Goal: Information Seeking & Learning: Learn about a topic

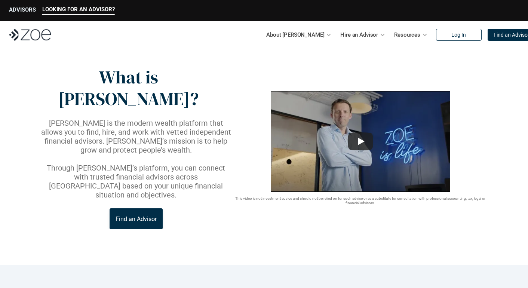
click at [30, 14] on div "ADVISORS" at bounding box center [22, 10] width 27 height 9
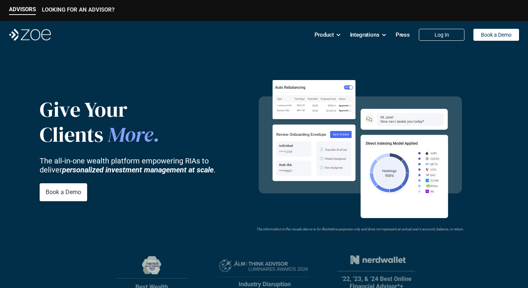
click at [99, 13] on div "LOOKING FOR AN ADVISOR?" at bounding box center [78, 10] width 73 height 9
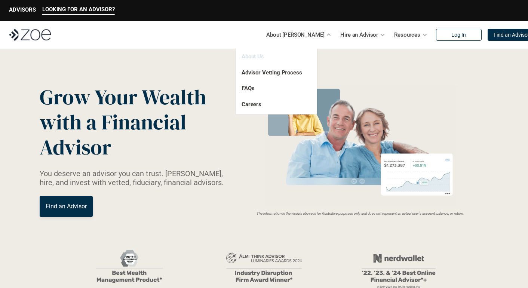
click at [261, 56] on link "About Us" at bounding box center [253, 56] width 22 height 7
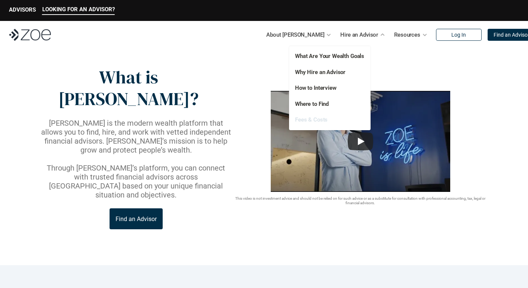
click at [316, 123] on link "Fees & Costs" at bounding box center [311, 119] width 33 height 7
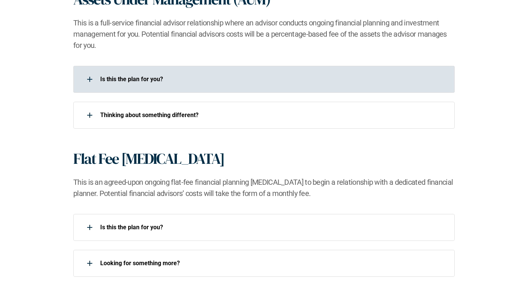
scroll to position [540, 0]
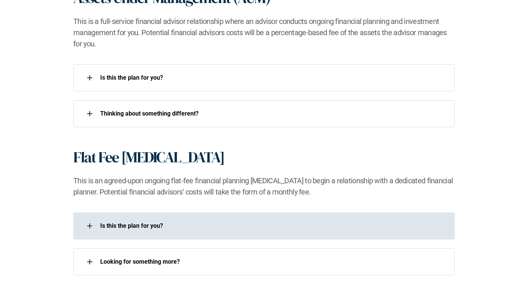
click at [204, 219] on div "Is this the plan for you?​" at bounding box center [259, 226] width 372 height 15
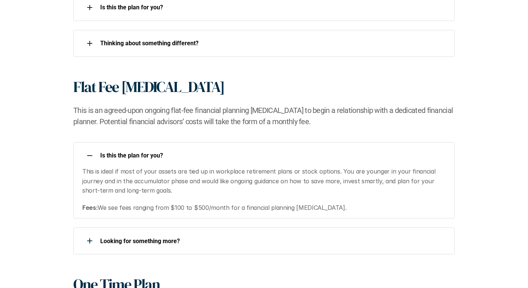
scroll to position [611, 0]
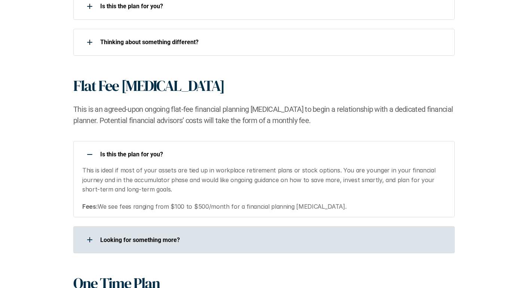
click at [202, 240] on p "Looking for something more?​" at bounding box center [272, 240] width 345 height 7
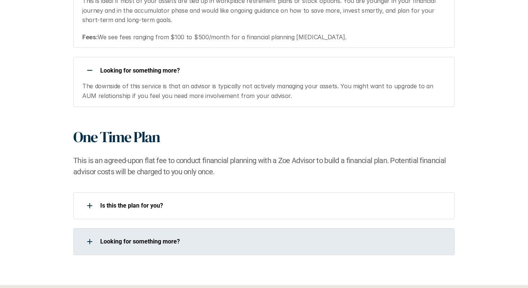
scroll to position [781, 0]
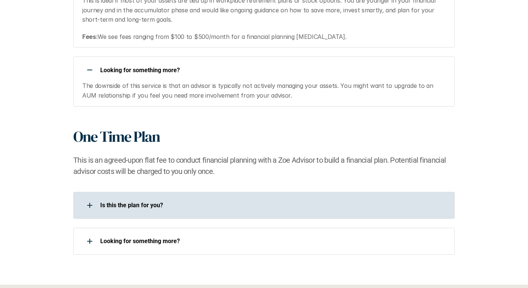
click at [202, 210] on div "Is this the plan for you?​" at bounding box center [259, 205] width 372 height 15
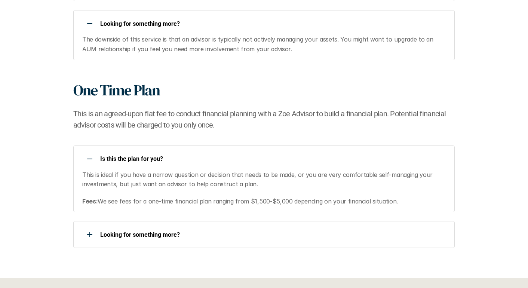
scroll to position [876, 0]
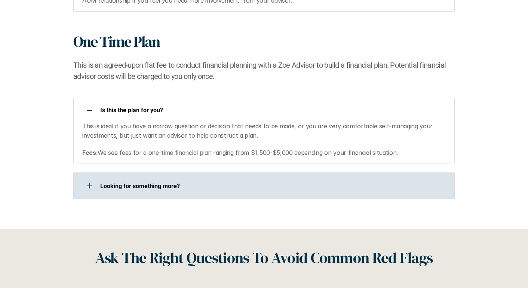
click at [207, 192] on div "Looking for something more?​" at bounding box center [259, 186] width 372 height 15
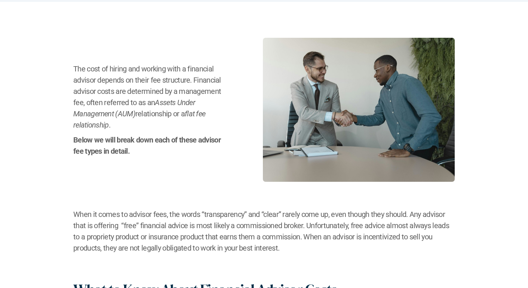
scroll to position [0, 0]
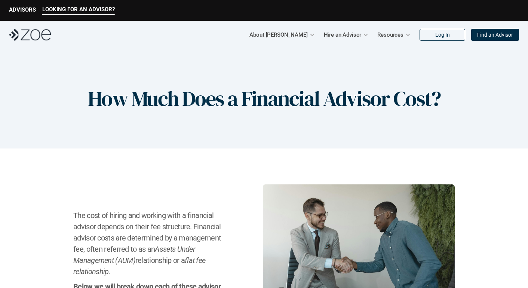
click at [38, 36] on img at bounding box center [30, 35] width 42 height 12
